Goal: Use online tool/utility: Use online tool/utility

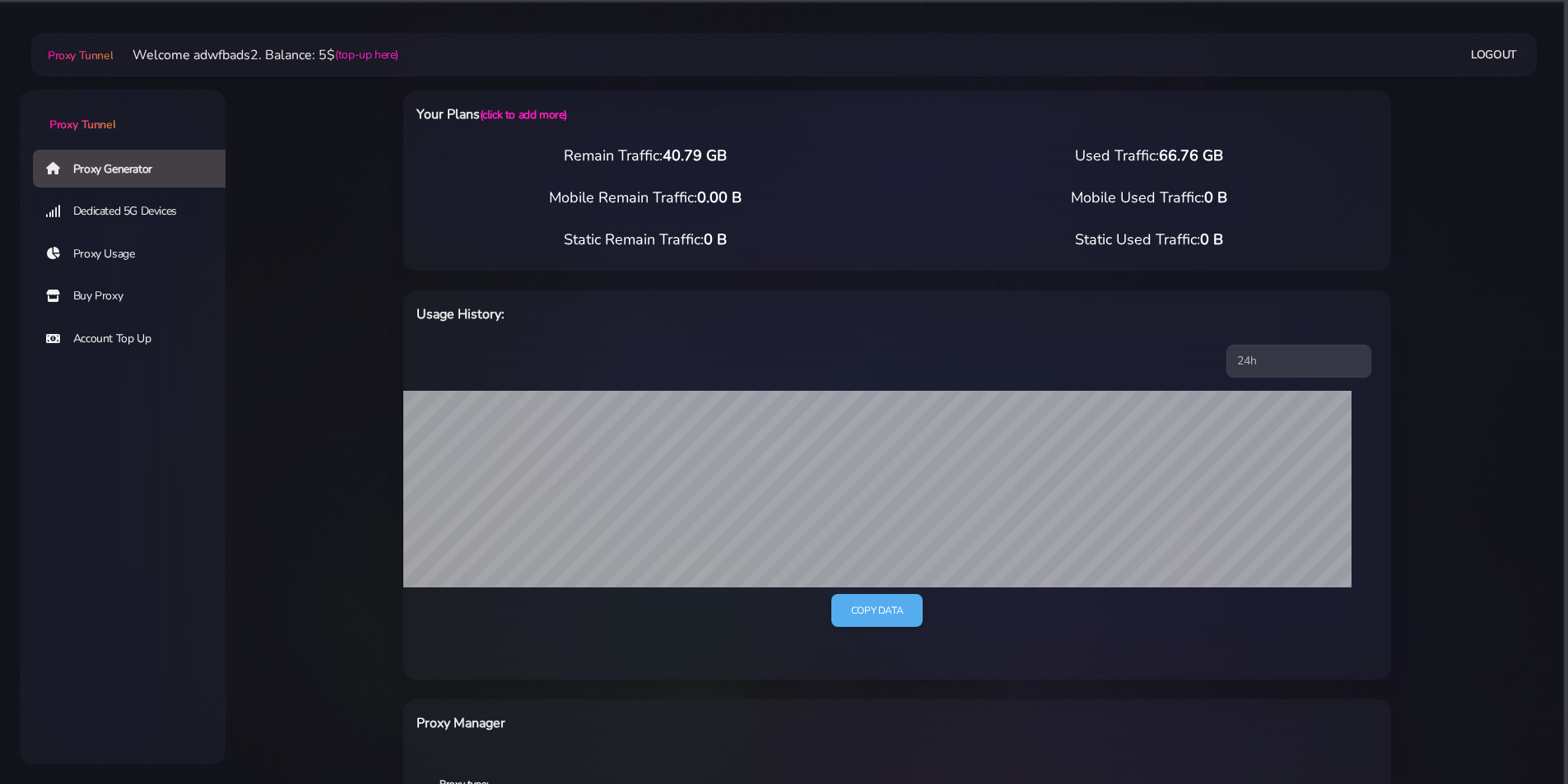
select select "US"
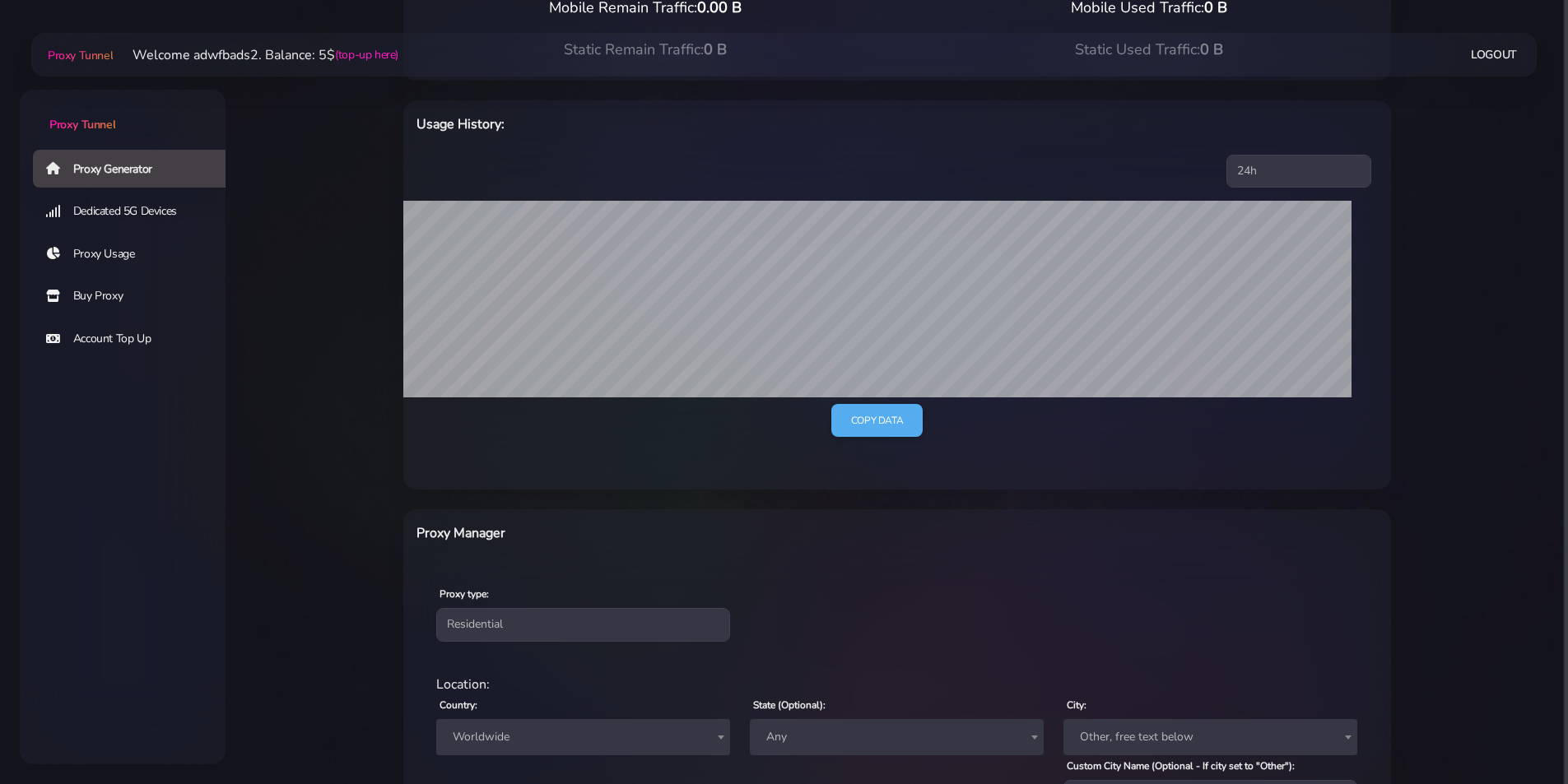
scroll to position [310, 0]
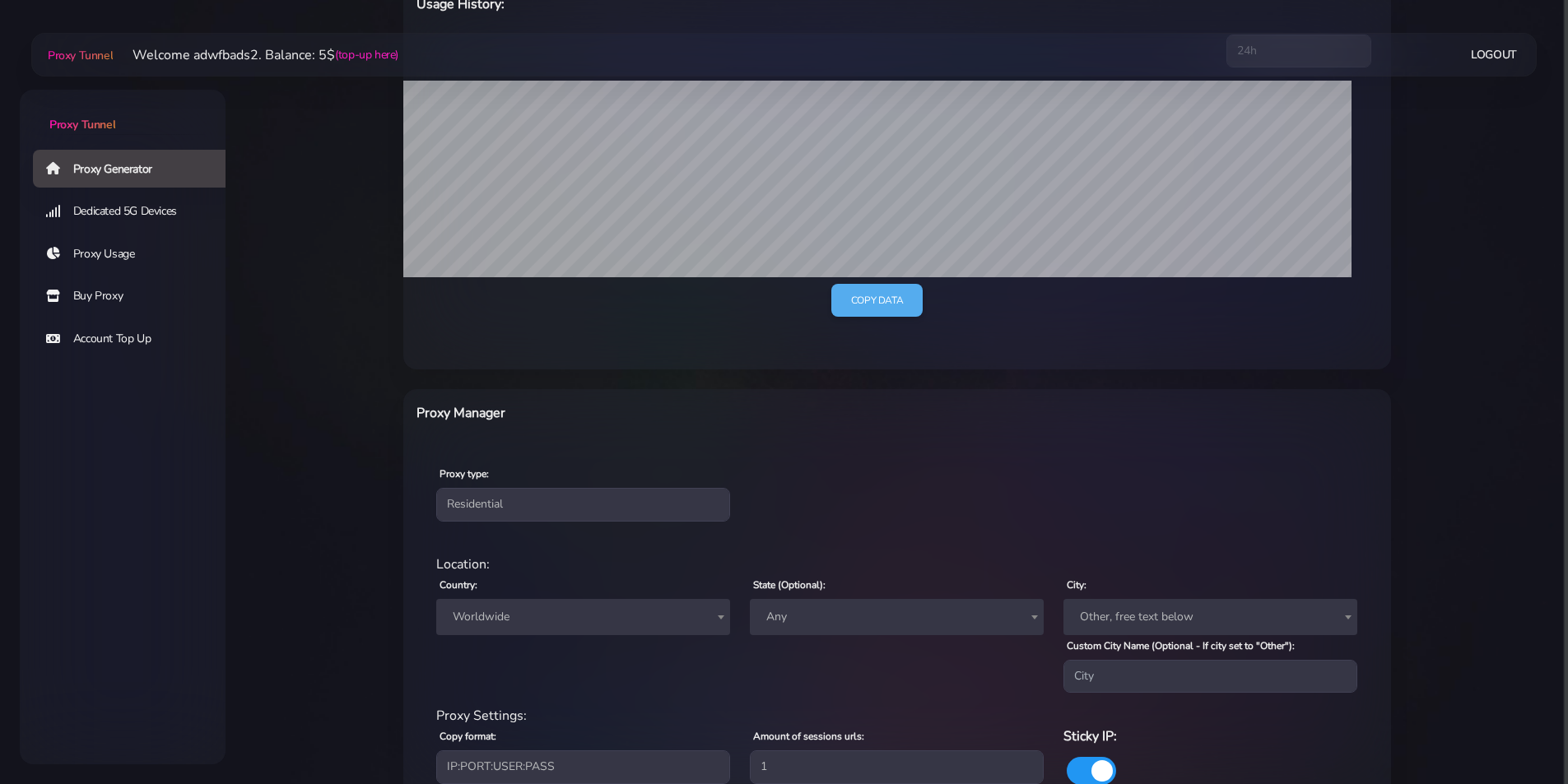
click at [573, 618] on span "Worldwide" at bounding box center [583, 617] width 274 height 23
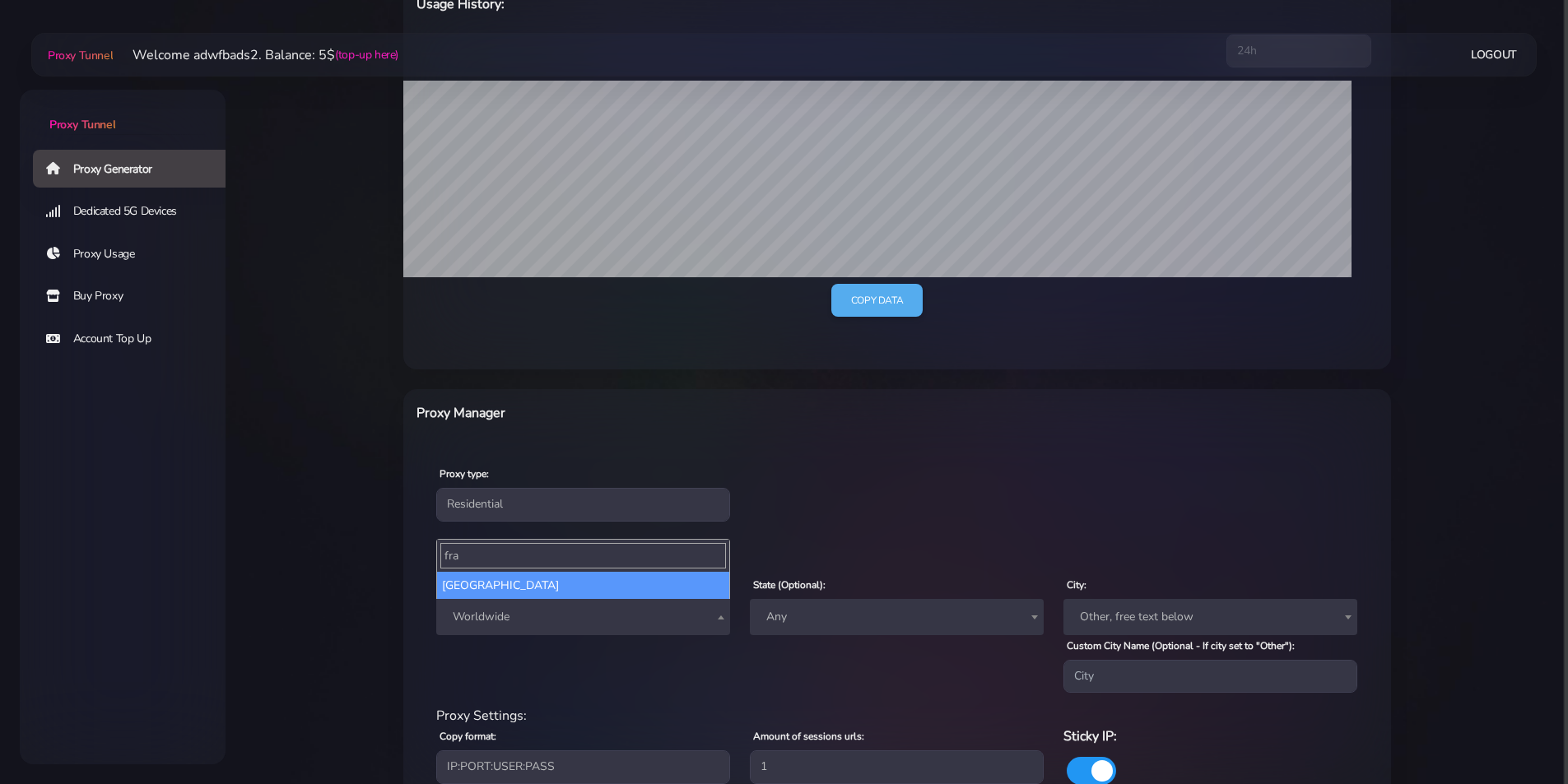
type input "fra"
select select "FR"
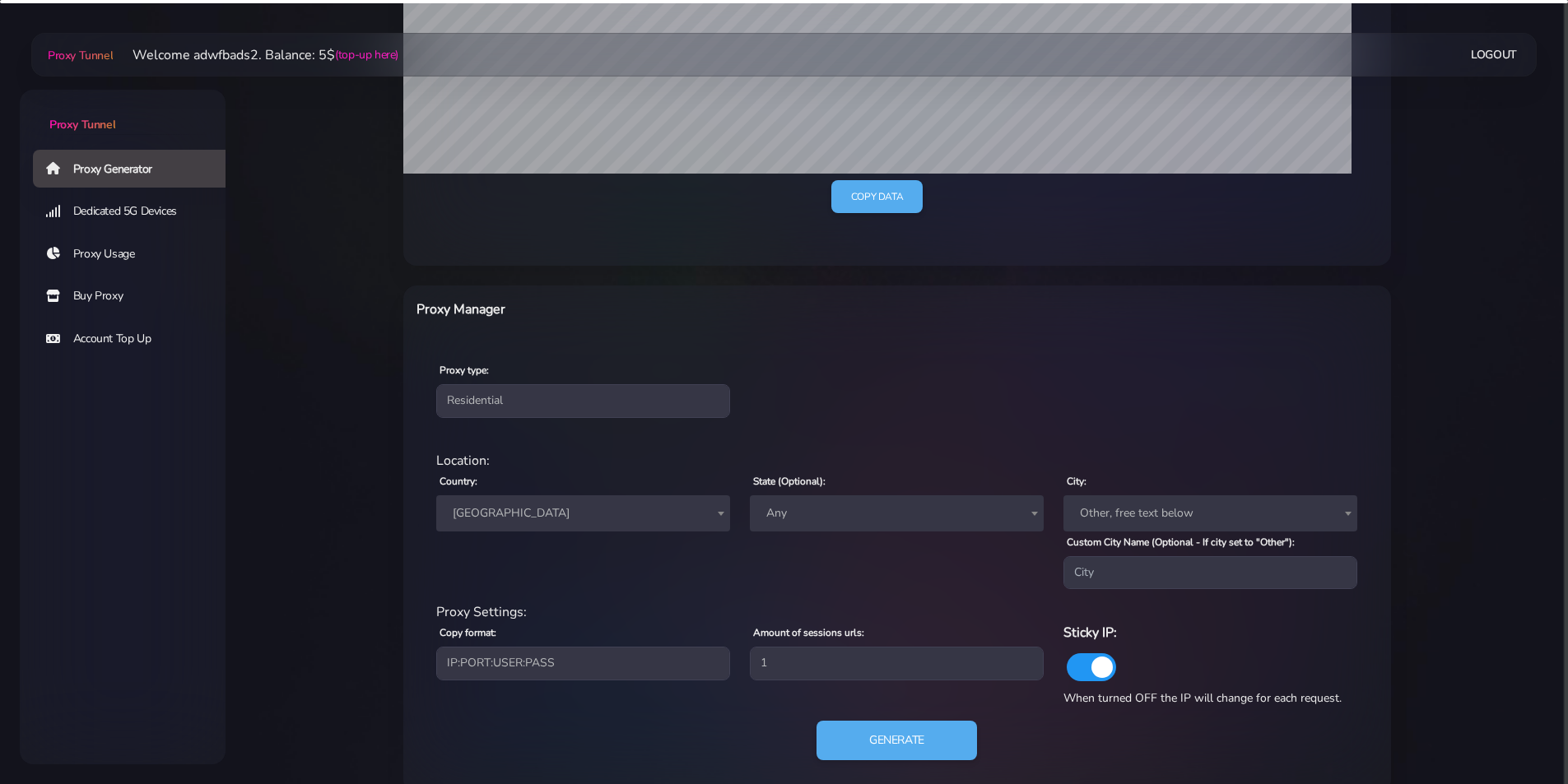
scroll to position [443, 0]
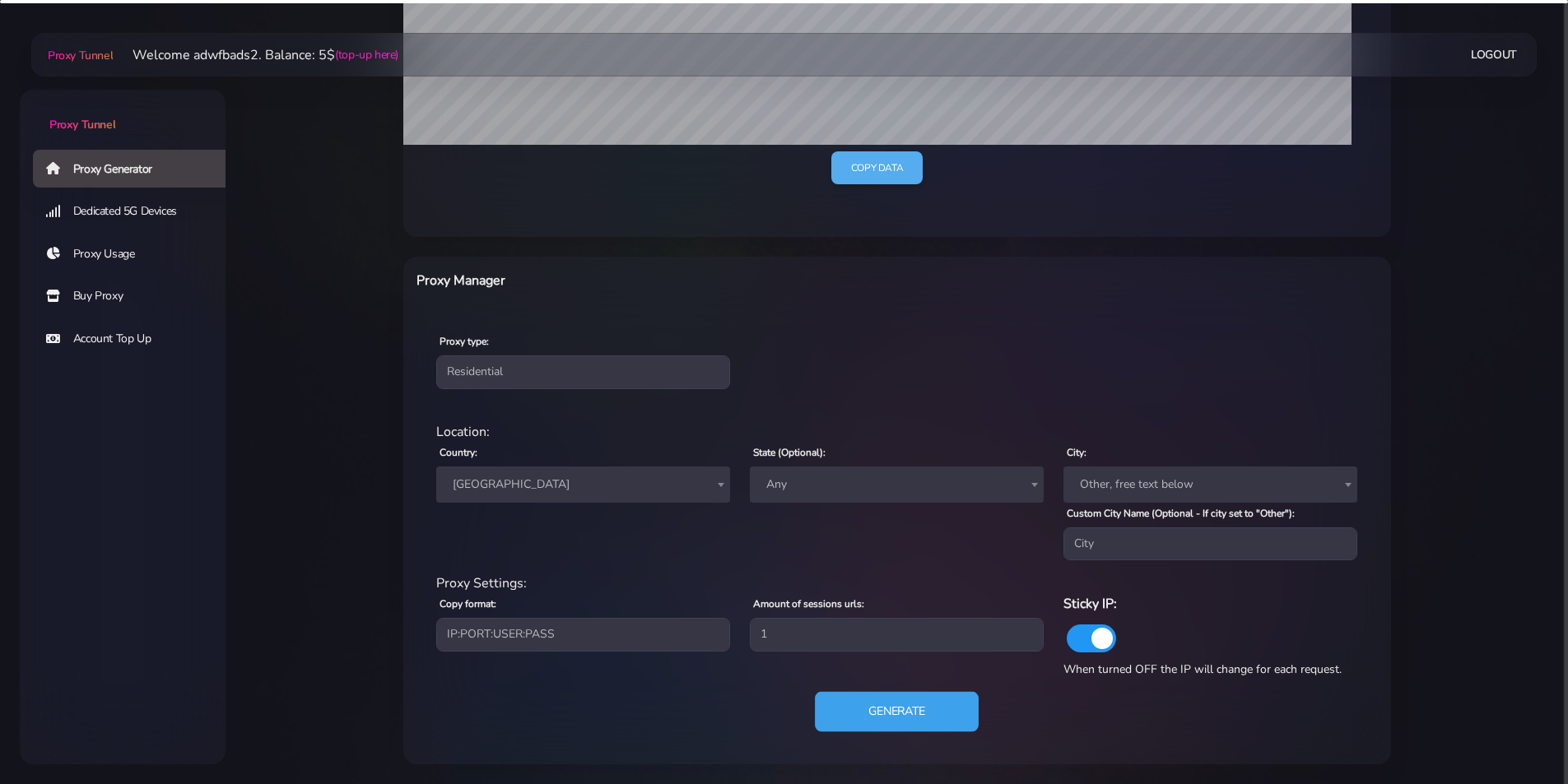
click at [869, 728] on button "Generate" at bounding box center [897, 712] width 164 height 41
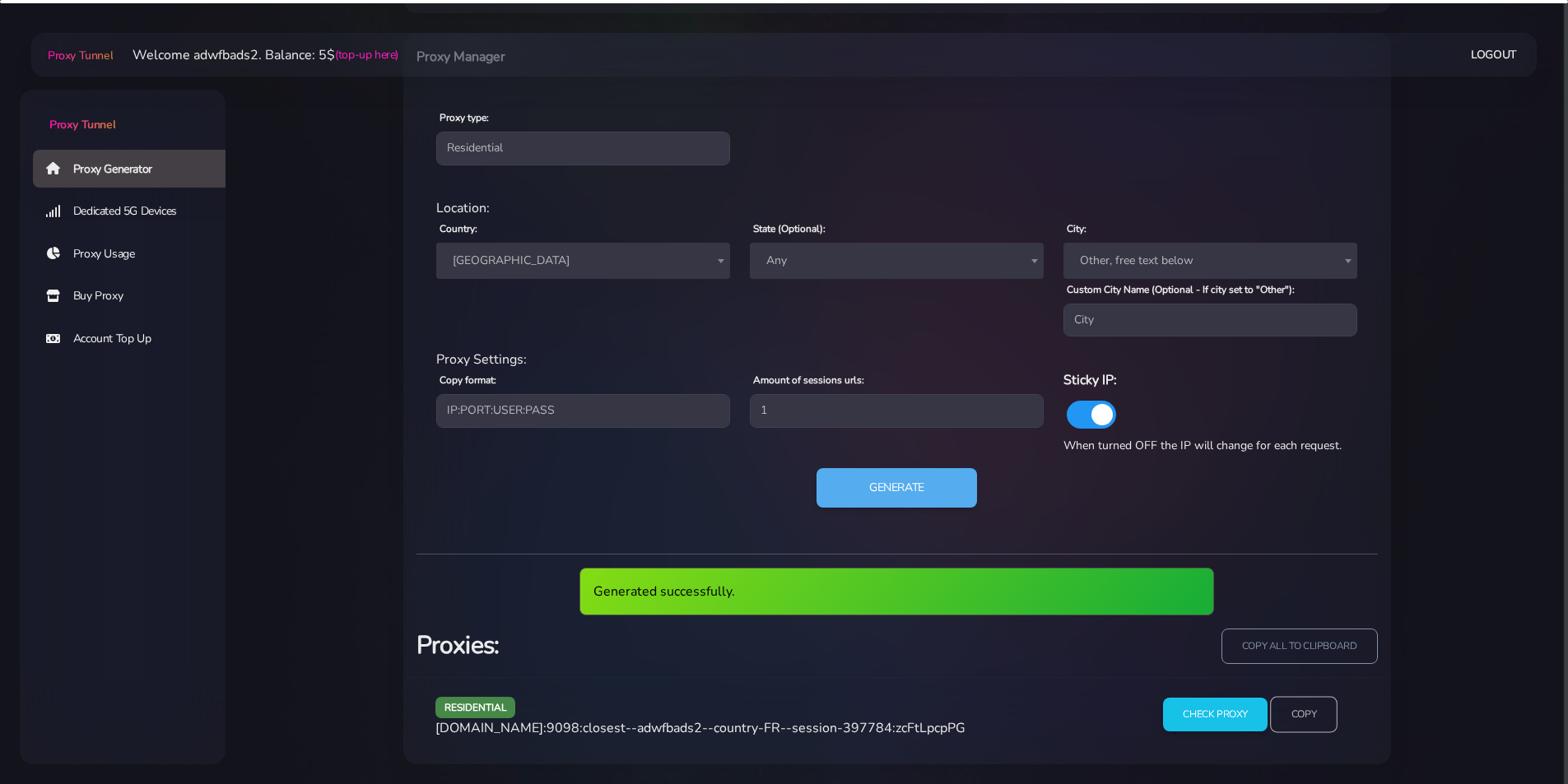
click at [1295, 716] on input "Copy" at bounding box center [1303, 715] width 67 height 36
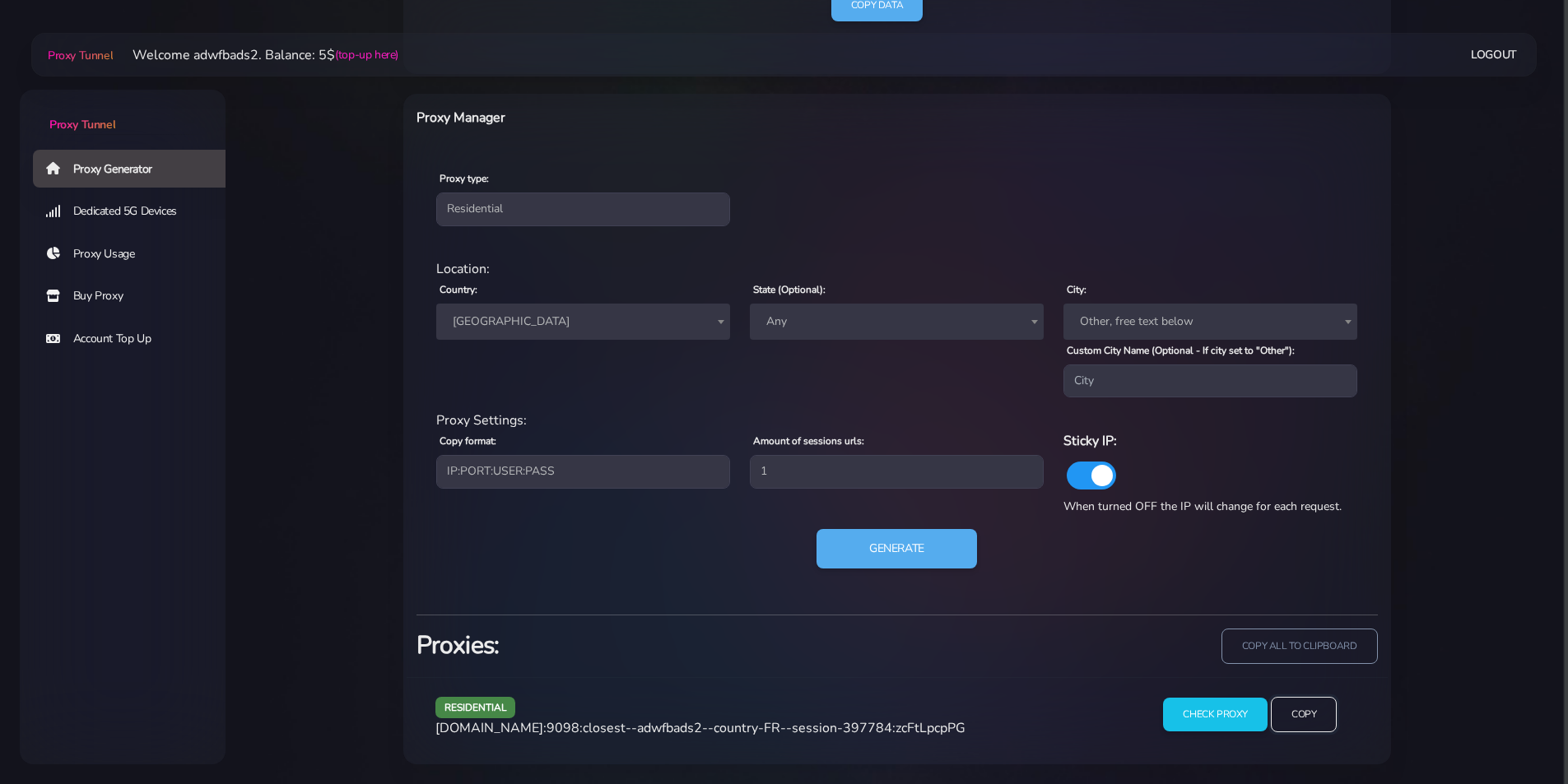
scroll to position [606, 0]
